Goal: Task Accomplishment & Management: Use online tool/utility

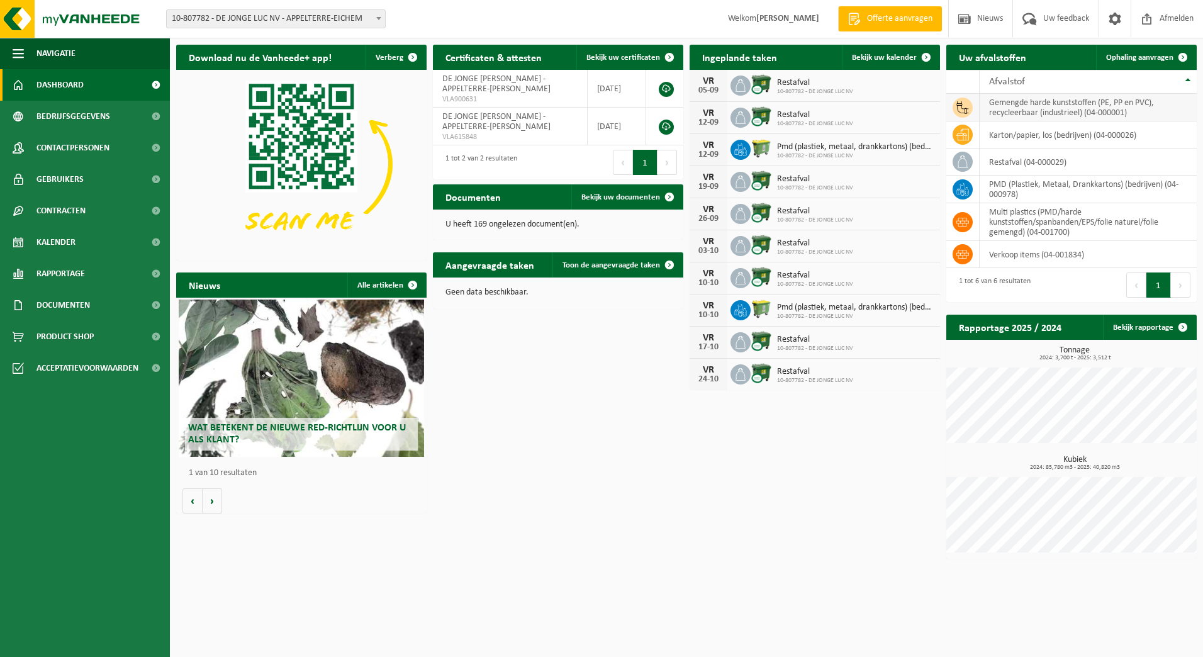
click at [1051, 108] on td "gemengde harde kunststoffen (PE, PP en PVC), recycleerbaar (industrieel) (04-00…" at bounding box center [1088, 108] width 217 height 28
click at [1004, 108] on td "gemengde harde kunststoffen (PE, PP en PVC), recycleerbaar (industrieel) (04-00…" at bounding box center [1088, 108] width 217 height 28
click at [1043, 107] on td "gemengde harde kunststoffen (PE, PP en PVC), recycleerbaar (industrieel) (04-00…" at bounding box center [1088, 108] width 217 height 28
click at [1077, 107] on td "gemengde harde kunststoffen (PE, PP en PVC), recycleerbaar (industrieel) (04-00…" at bounding box center [1088, 108] width 217 height 28
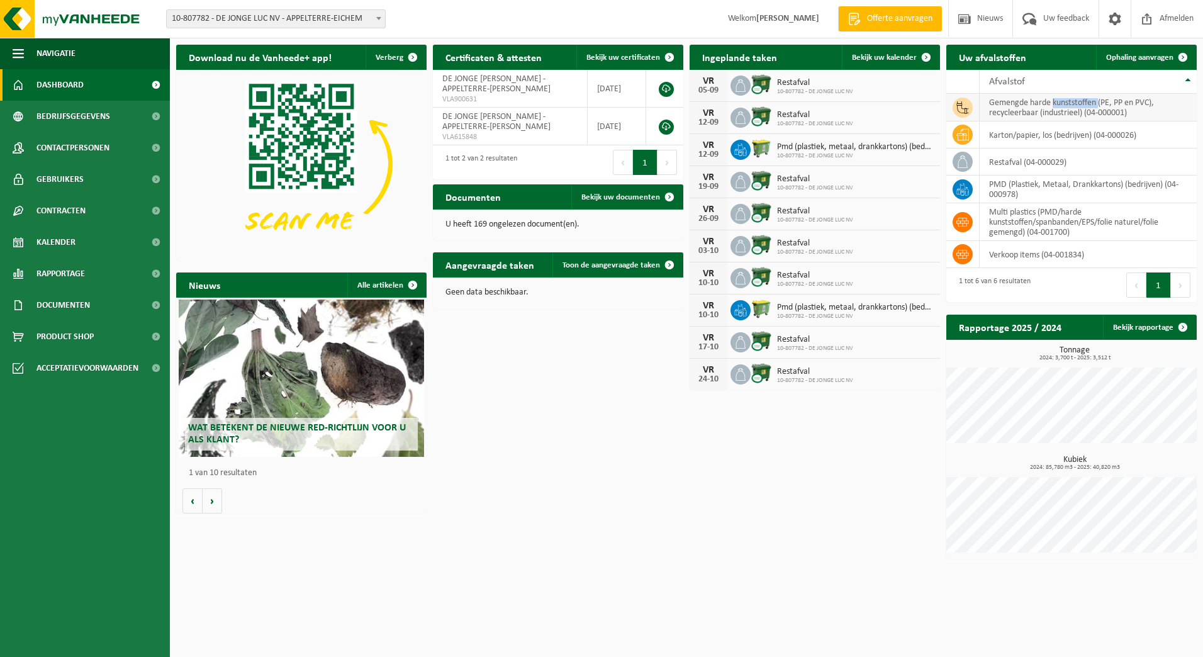
click at [1077, 107] on td "gemengde harde kunststoffen (PE, PP en PVC), recycleerbaar (industrieel) (04-00…" at bounding box center [1088, 108] width 217 height 28
drag, startPoint x: 1077, startPoint y: 107, endPoint x: 1026, endPoint y: 108, distance: 51.0
click at [1025, 108] on td "gemengde harde kunststoffen (PE, PP en PVC), recycleerbaar (industrieel) (04-00…" at bounding box center [1088, 108] width 217 height 28
click at [1152, 56] on span "Ophaling aanvragen" at bounding box center [1139, 57] width 67 height 8
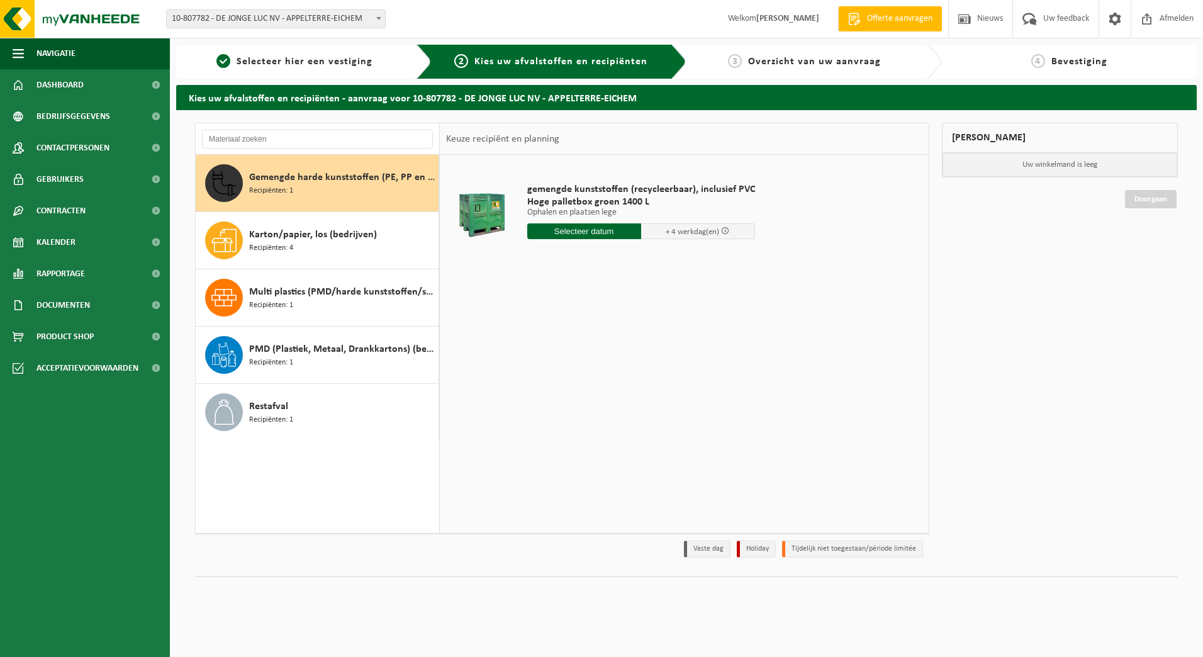
click at [318, 167] on div "Gemengde harde kunststoffen (PE, PP en PVC), recycleerbaar (industrieel) Recipi…" at bounding box center [342, 183] width 186 height 38
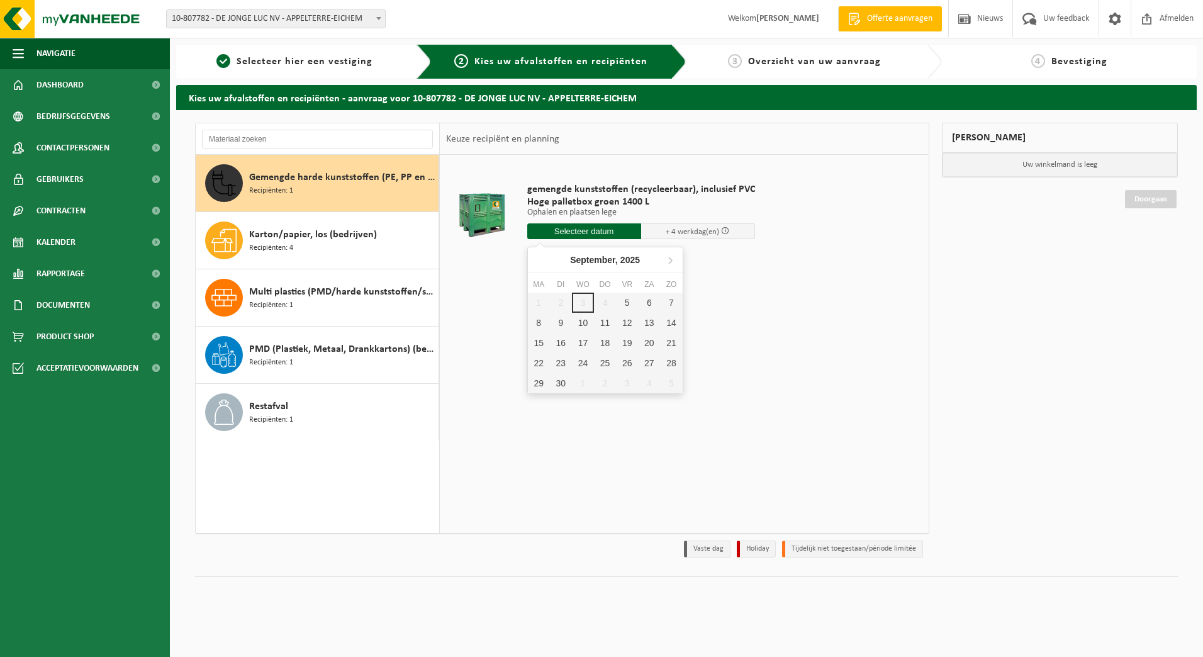
click at [604, 232] on input "text" at bounding box center [584, 231] width 114 height 16
click at [629, 303] on div "5" at bounding box center [627, 303] width 22 height 20
type input "Van 2025-09-05"
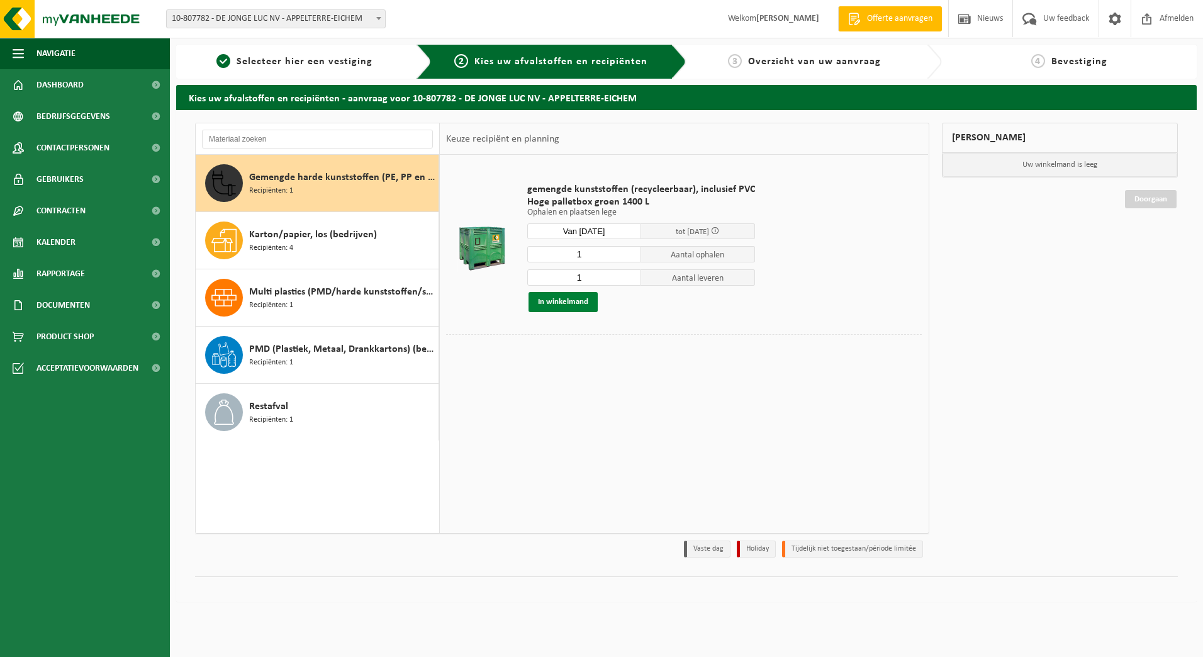
click at [559, 296] on button "In winkelmand" at bounding box center [563, 302] width 69 height 20
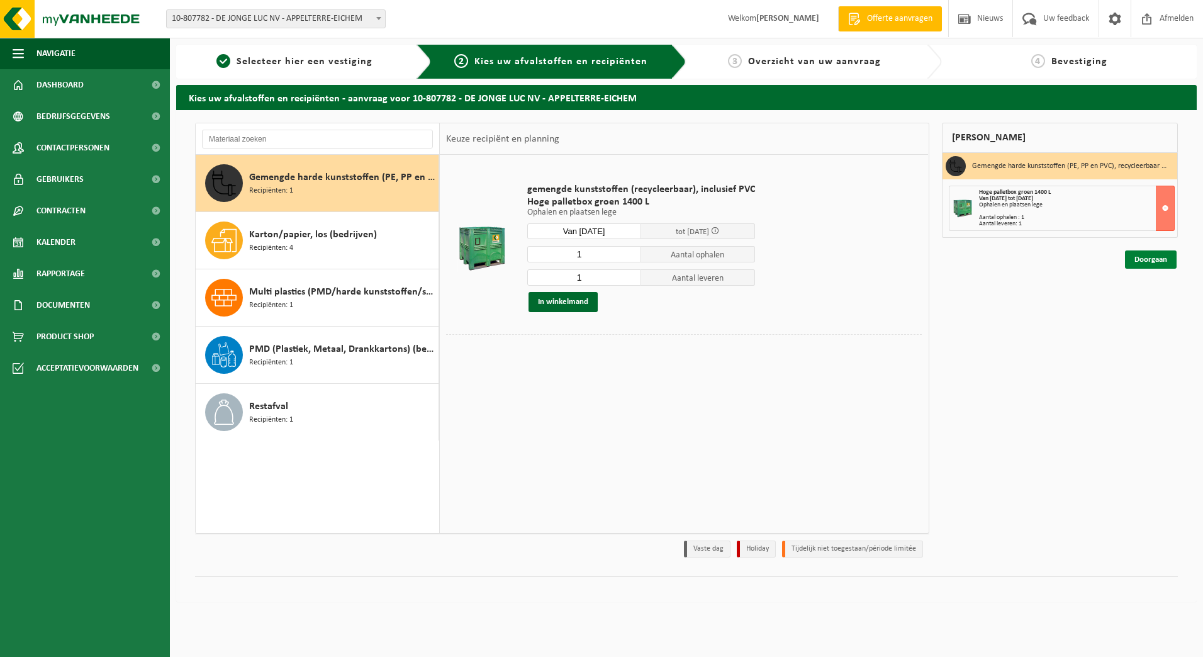
click at [1156, 259] on link "Doorgaan" at bounding box center [1151, 259] width 52 height 18
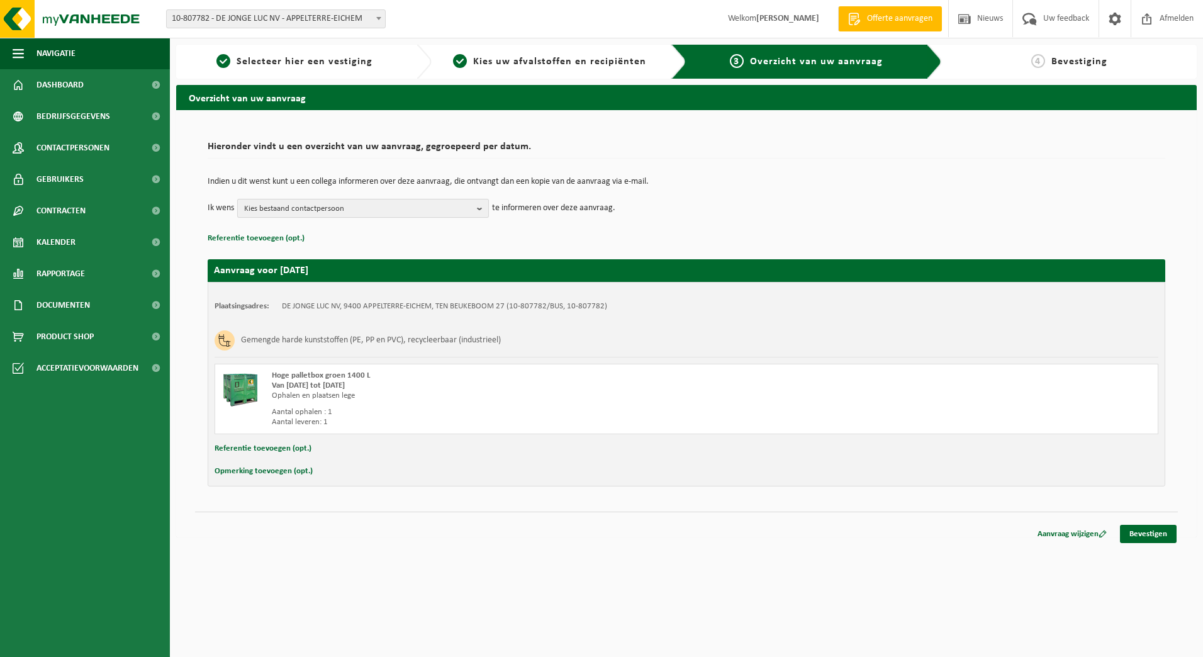
click at [478, 205] on b "button" at bounding box center [482, 208] width 11 height 18
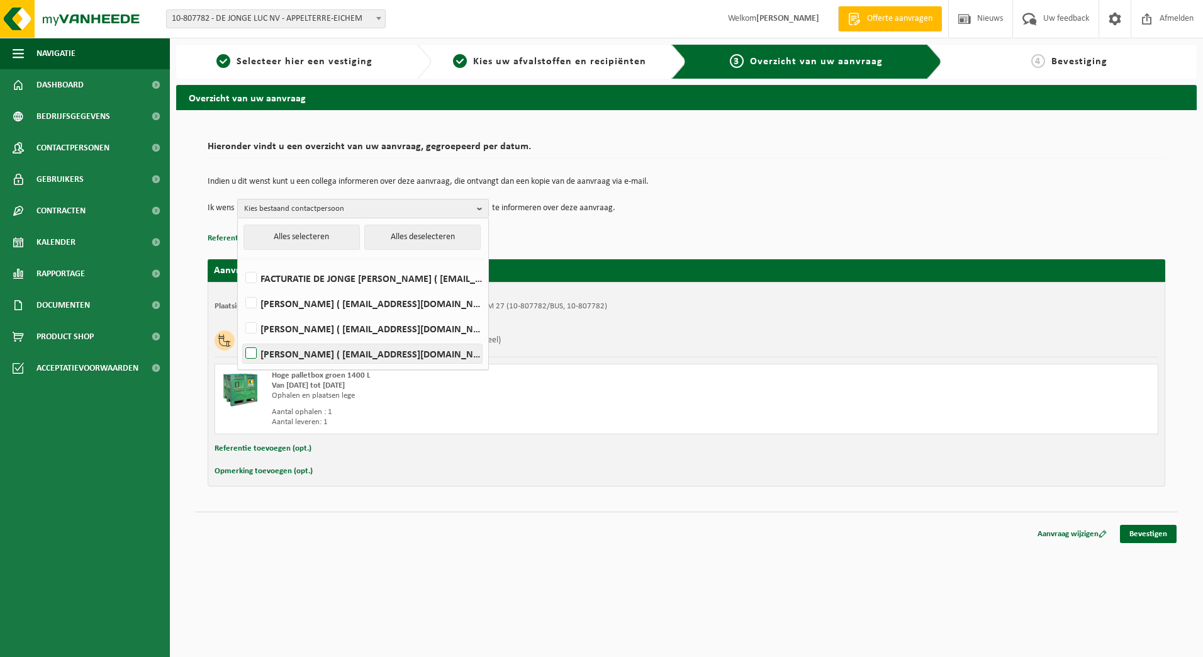
click at [328, 354] on label "Pieter Van Schoors ( pieter.van.schoors@dejongeluc.be )" at bounding box center [362, 353] width 239 height 19
click at [241, 338] on input "Pieter Van Schoors ( pieter.van.schoors@dejongeluc.be )" at bounding box center [240, 337] width 1 height 1
checkbox input "true"
click at [724, 550] on div "Navigatie Offerte aanvragen Nieuws Uw feedback Afmelden Dashboard Bedrijfsgegev…" at bounding box center [601, 275] width 1203 height 550
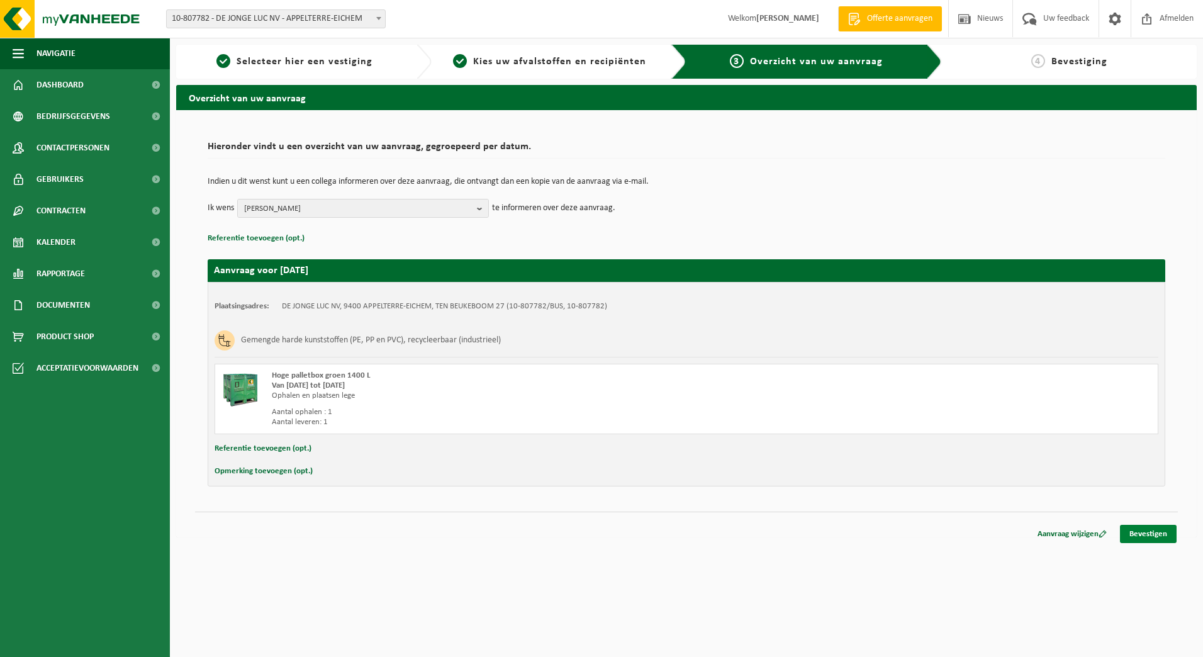
click at [1140, 531] on link "Bevestigen" at bounding box center [1148, 534] width 57 height 18
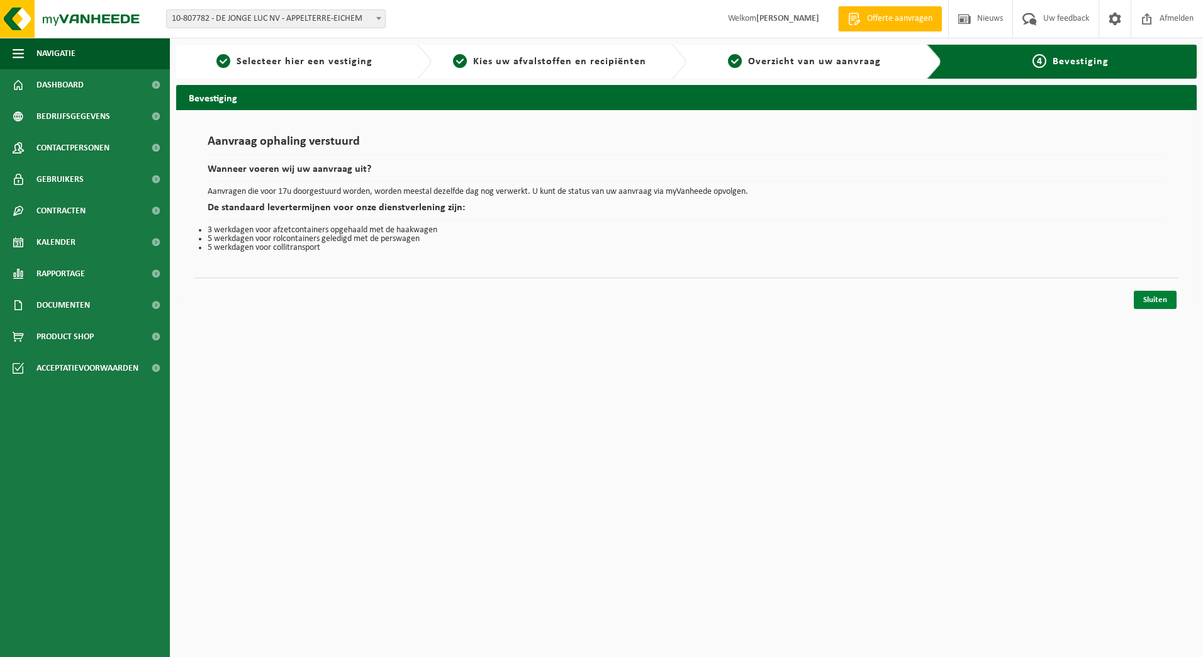
click at [1155, 300] on link "Sluiten" at bounding box center [1155, 300] width 43 height 18
